Goal: Task Accomplishment & Management: Use online tool/utility

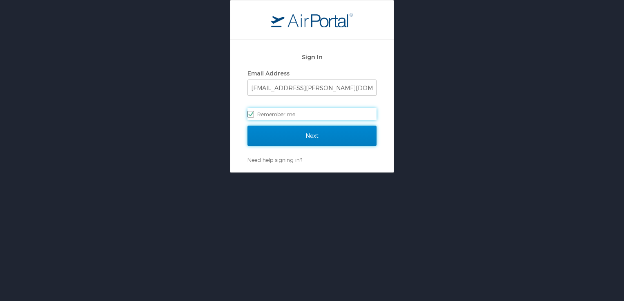
click at [307, 136] on input "Next" at bounding box center [311, 136] width 129 height 20
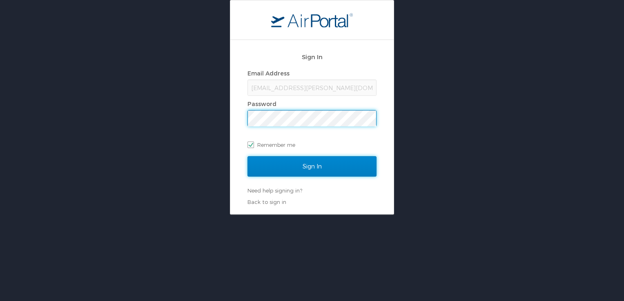
click at [309, 164] on input "Sign In" at bounding box center [311, 166] width 129 height 20
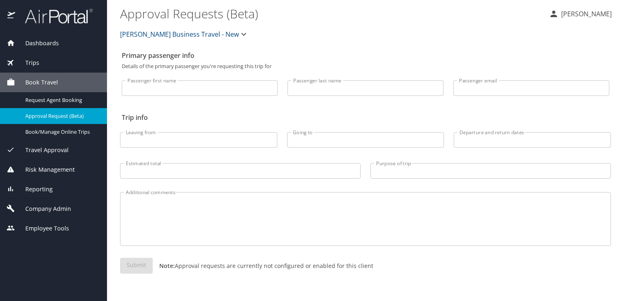
click at [53, 168] on span "Risk Management" at bounding box center [45, 169] width 60 height 9
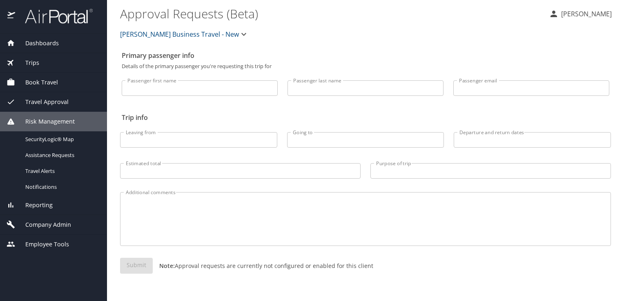
click at [51, 103] on span "Travel Approval" at bounding box center [41, 102] width 53 height 9
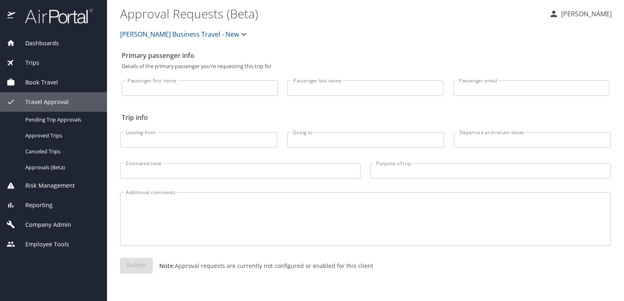
click at [54, 207] on div "Reporting" at bounding box center [54, 205] width 94 height 9
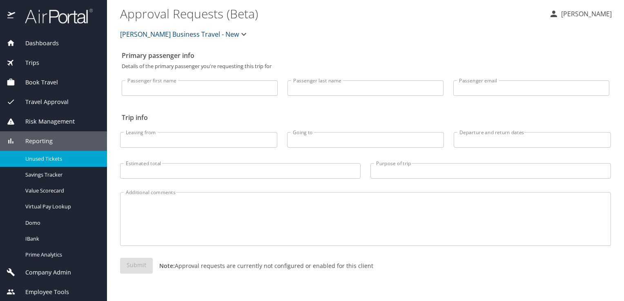
click at [51, 161] on span "Unused Tickets" at bounding box center [61, 159] width 72 height 8
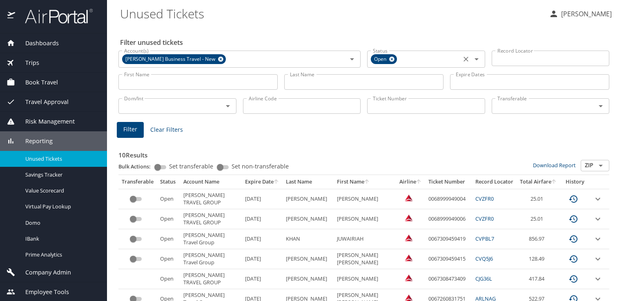
click at [392, 60] on icon at bounding box center [392, 59] width 6 height 9
click at [218, 59] on icon at bounding box center [220, 59] width 5 height 5
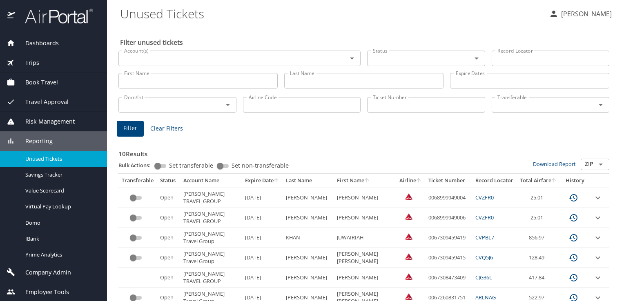
click at [421, 107] on input "Ticket Number" at bounding box center [426, 105] width 118 height 16
paste input "0068999933630"
type input "0068999933630"
click at [124, 128] on span "Filter" at bounding box center [130, 128] width 14 height 10
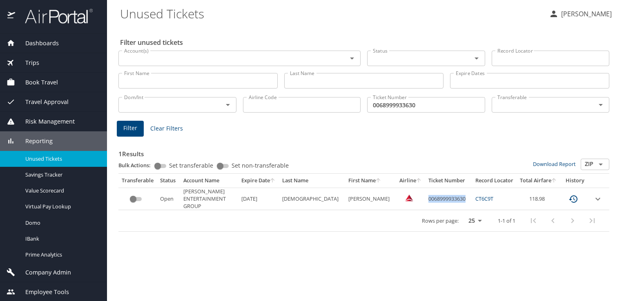
drag, startPoint x: 465, startPoint y: 197, endPoint x: 422, endPoint y: 199, distance: 43.3
click at [425, 199] on td "0068999933630" at bounding box center [448, 199] width 47 height 22
copy td "0068999933630"
click at [260, 243] on div "Filter unused tickets Account(s) Account(s) Status Status Record Locator Record…" at bounding box center [365, 163] width 491 height 275
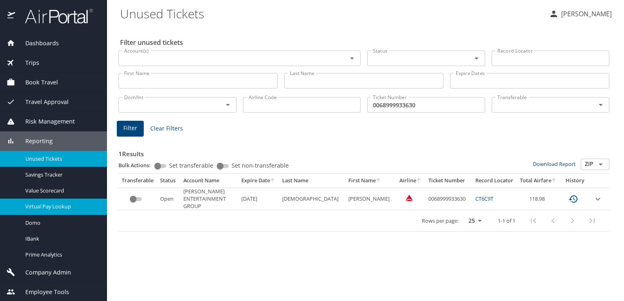
scroll to position [0, 0]
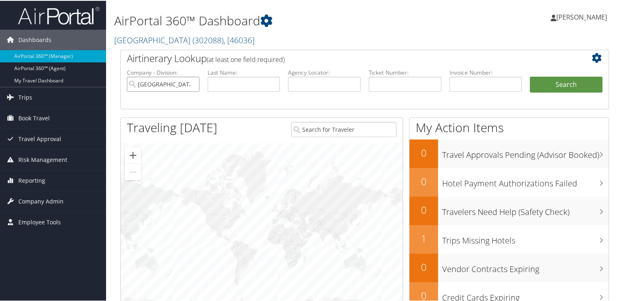
click at [193, 81] on input "Hawthorn Academy" at bounding box center [163, 83] width 73 height 15
click at [300, 77] on input "text" at bounding box center [324, 83] width 73 height 15
paste input "EDVCNX"
type input "EDVCNX"
click at [43, 179] on span "Reporting" at bounding box center [31, 180] width 27 height 20
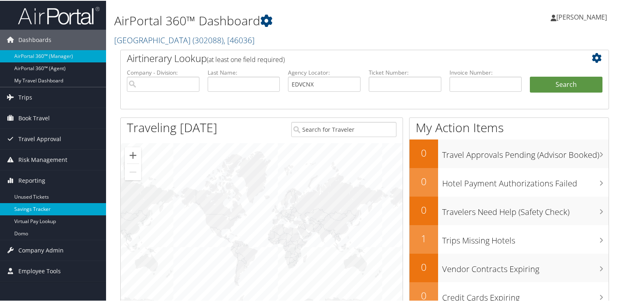
click at [41, 213] on link "Savings Tracker" at bounding box center [53, 208] width 106 height 12
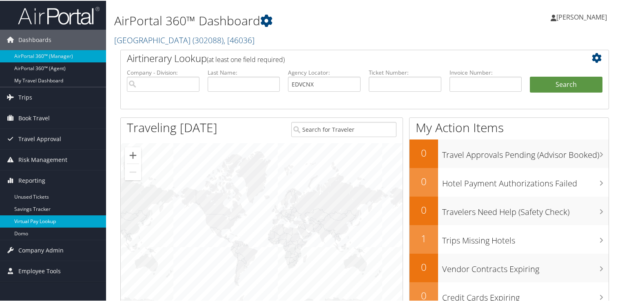
drag, startPoint x: 41, startPoint y: 213, endPoint x: 43, endPoint y: 217, distance: 4.2
click at [43, 217] on ul "Unused Tickets Savings Tracker Virtual Pay Lookup Domo" at bounding box center [53, 214] width 106 height 49
click at [43, 217] on link "Virtual Pay Lookup" at bounding box center [53, 221] width 106 height 12
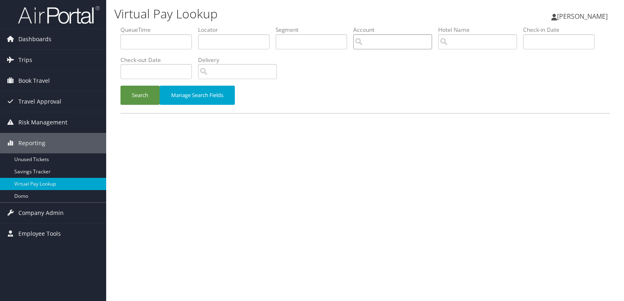
click at [379, 42] on input "search" at bounding box center [392, 41] width 79 height 15
paste input "EDVCNX"
type input "EDVCNX"
click at [399, 37] on input "EDVCNX" at bounding box center [392, 41] width 79 height 15
click at [399, 37] on input "search" at bounding box center [392, 41] width 79 height 15
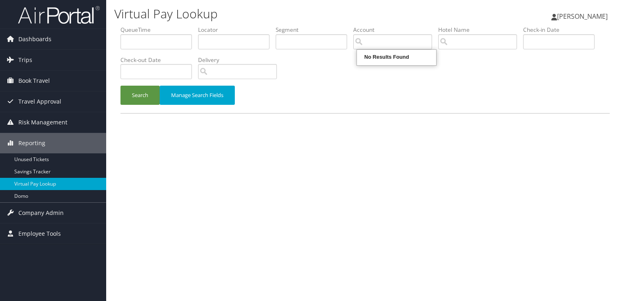
drag, startPoint x: 226, startPoint y: 56, endPoint x: 230, endPoint y: 47, distance: 10.6
click at [227, 56] on label "Delivery" at bounding box center [240, 60] width 85 height 8
click at [230, 47] on input "text" at bounding box center [233, 41] width 71 height 15
paste input "EDVCNX"
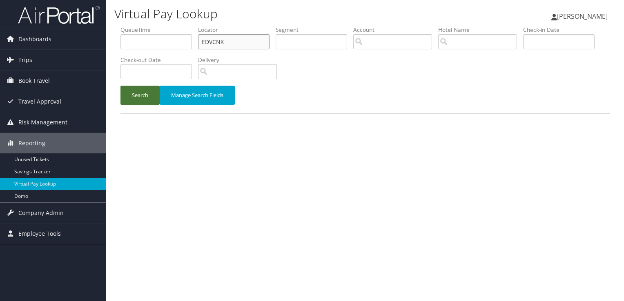
type input "EDVCNX"
click at [131, 97] on button "Search" at bounding box center [139, 95] width 39 height 19
